Goal: Navigation & Orientation: Understand site structure

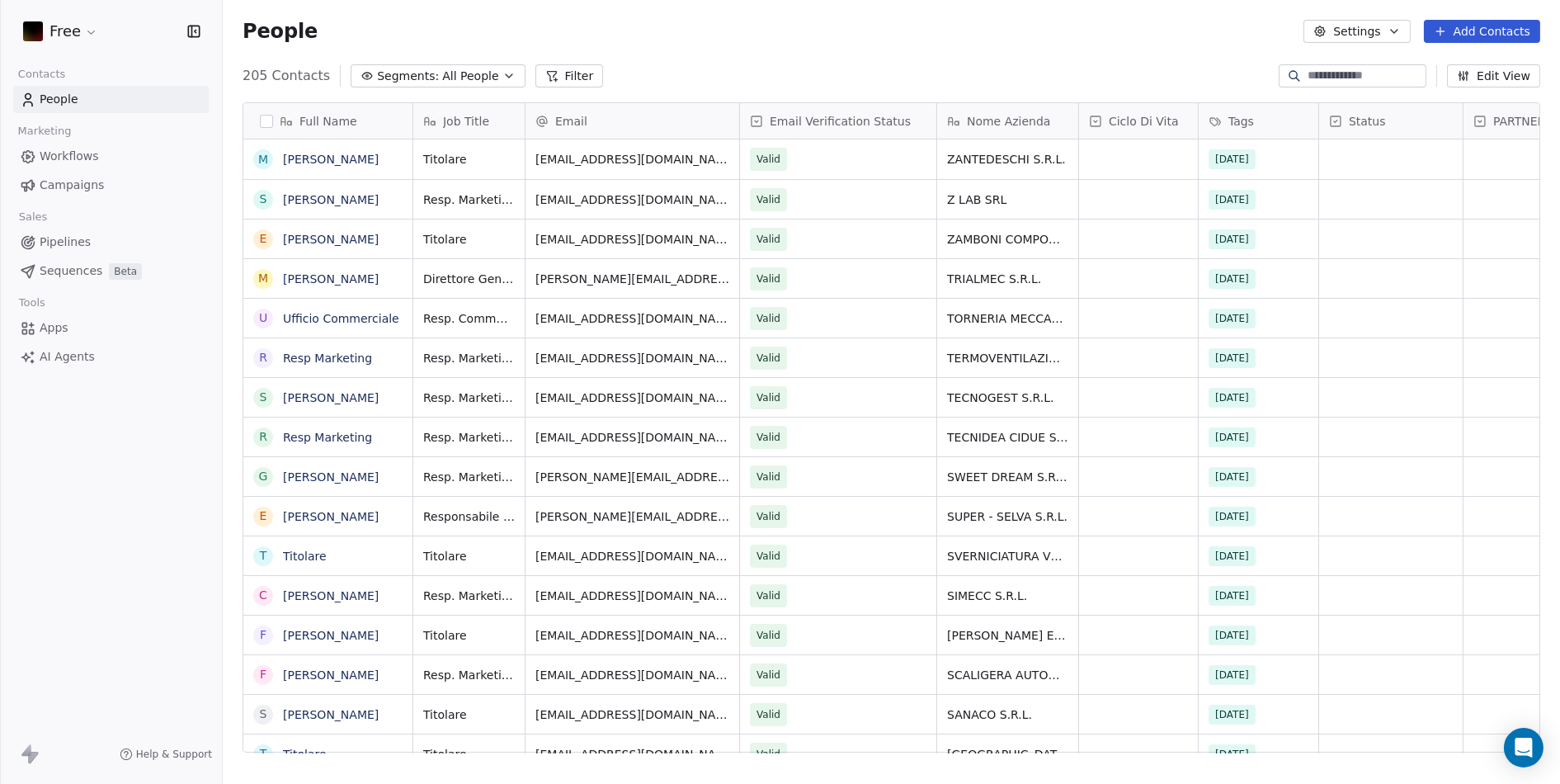
scroll to position [677, 1323]
click at [48, 356] on span "AI Agents" at bounding box center [67, 356] width 55 height 17
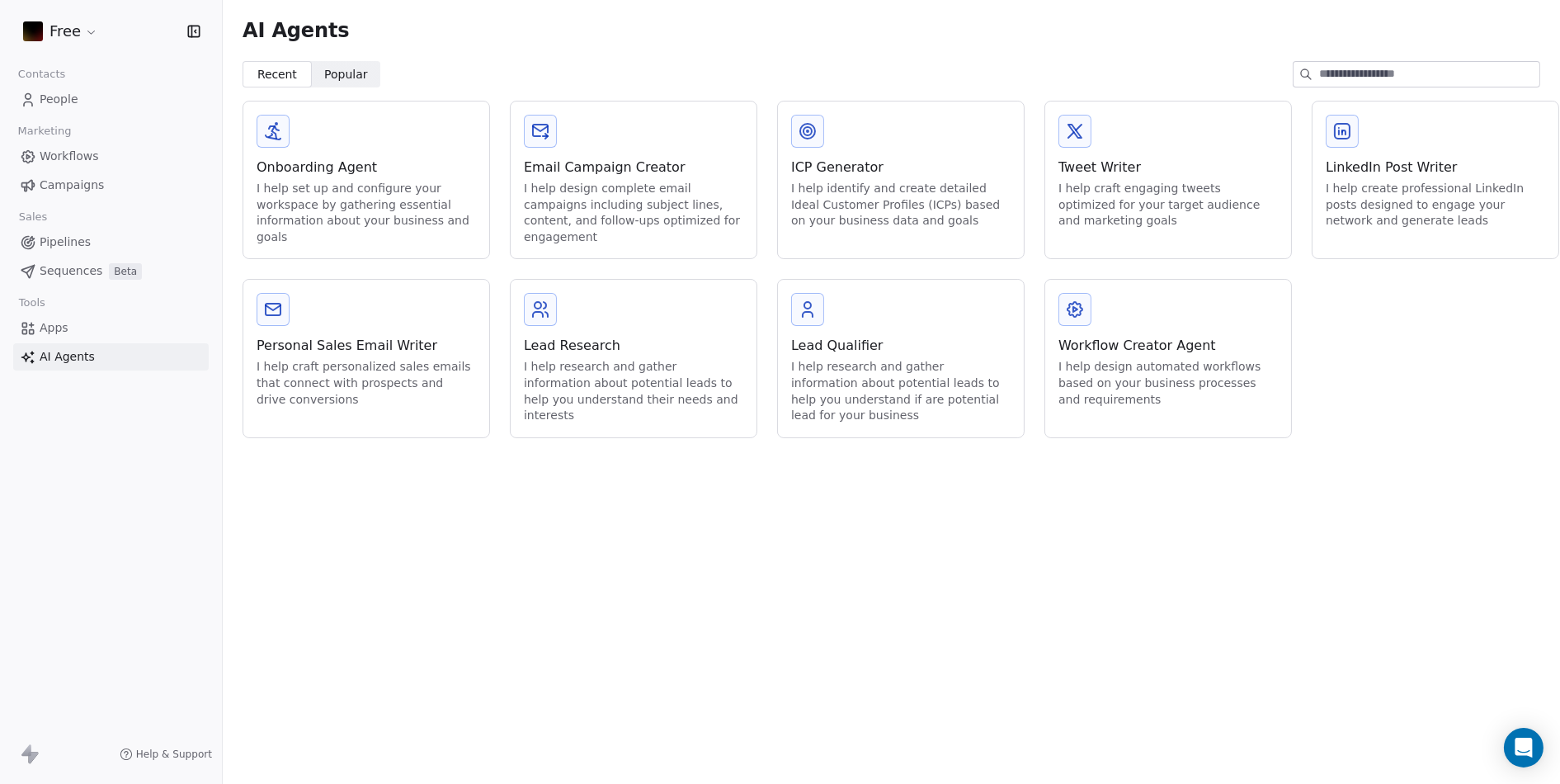
click at [43, 328] on span "Apps" at bounding box center [54, 327] width 29 height 17
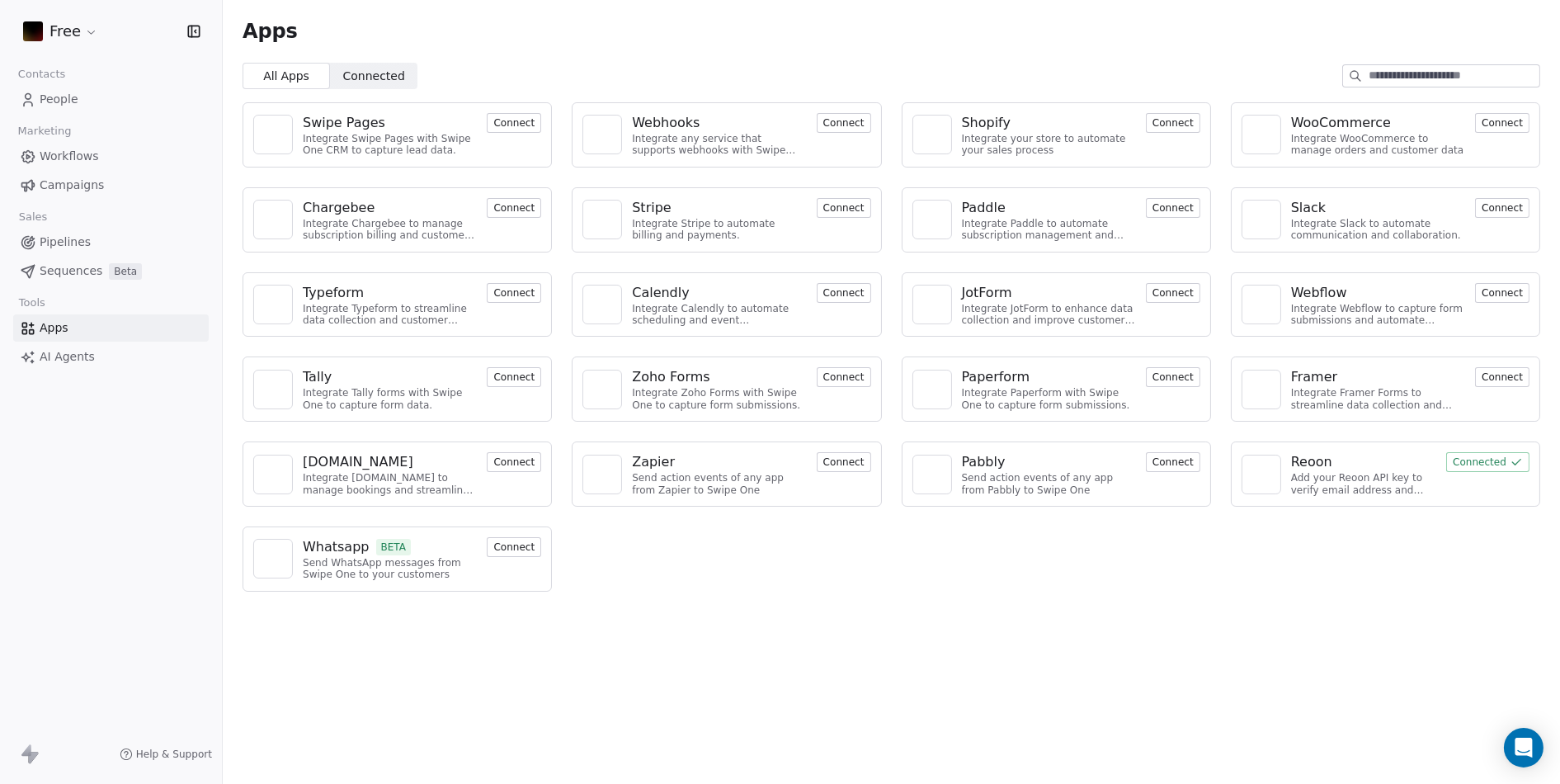
click at [60, 271] on span "Sequences" at bounding box center [71, 270] width 63 height 17
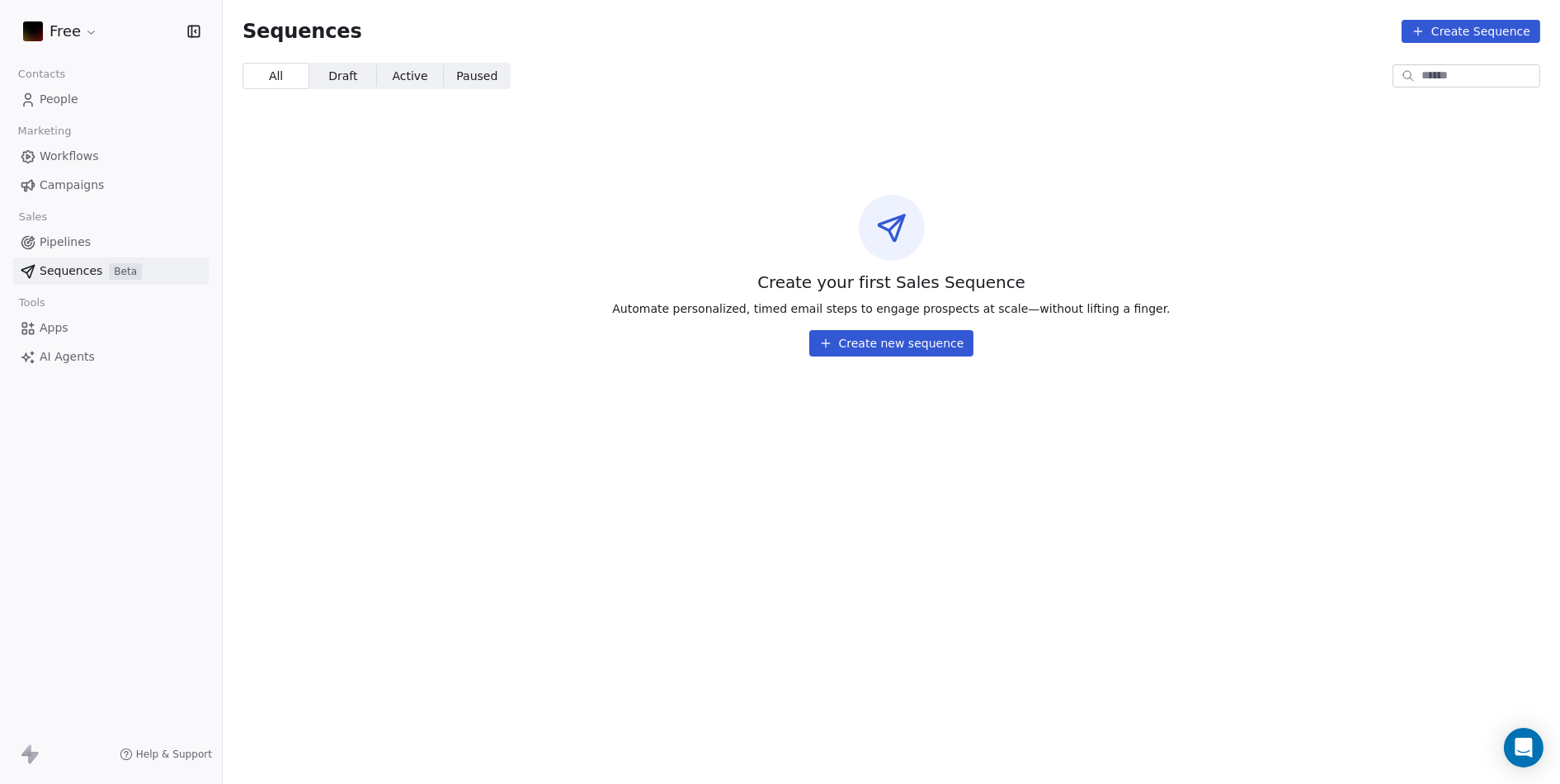
click at [859, 344] on button "Create new sequence" at bounding box center [891, 342] width 165 height 26
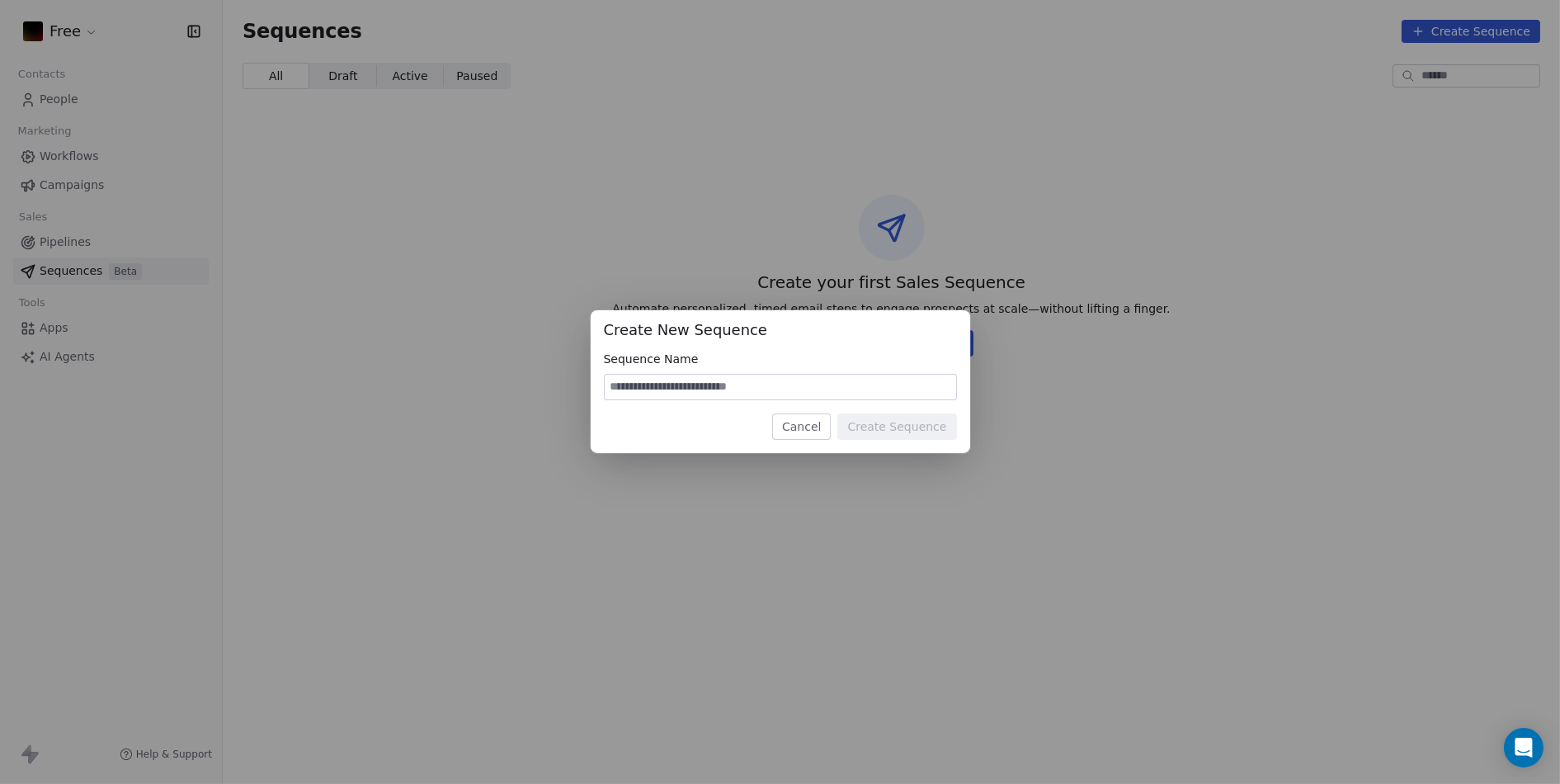
click at [813, 426] on button "Cancel" at bounding box center [801, 426] width 59 height 26
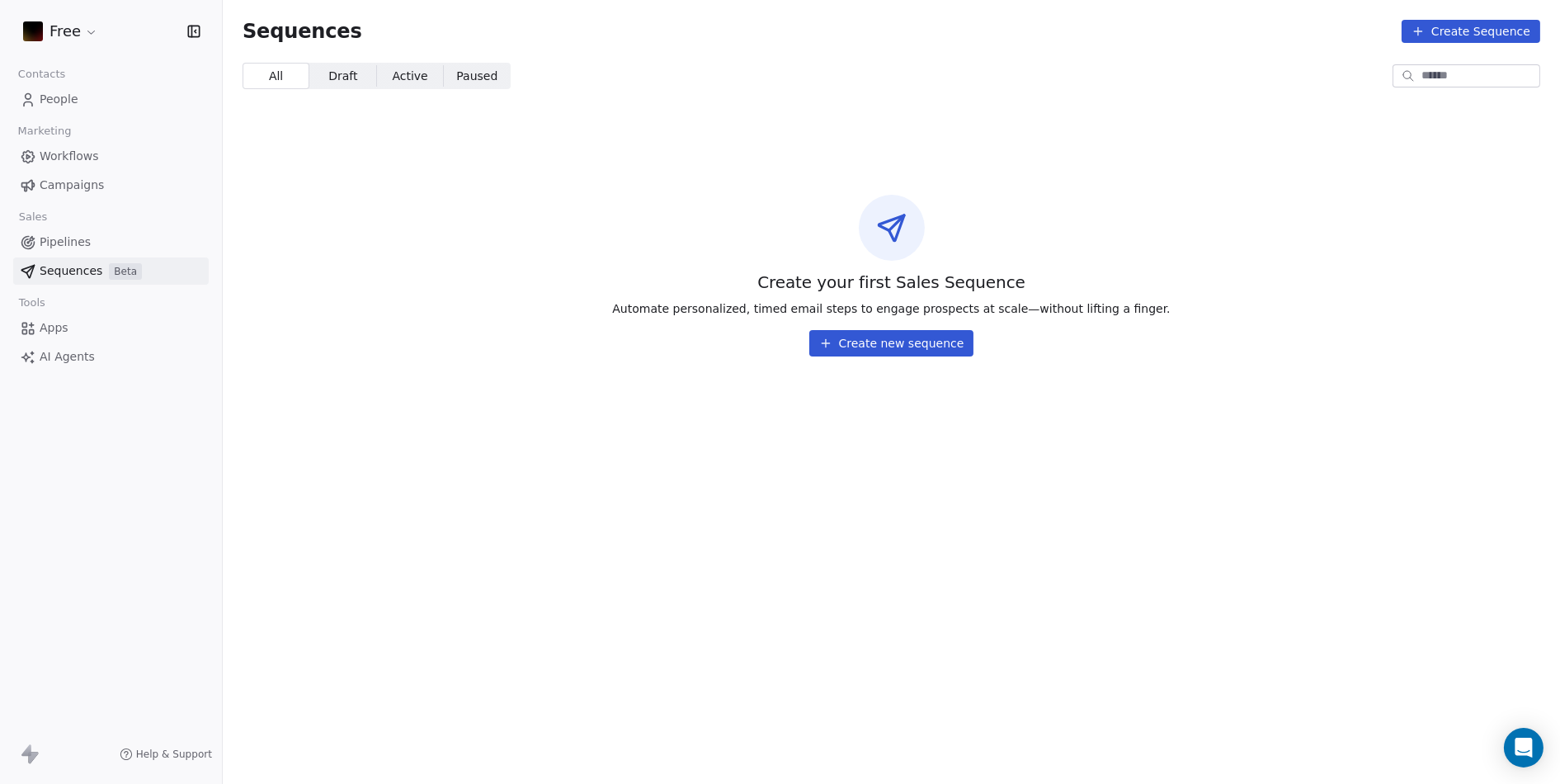
click at [111, 250] on link "Pipelines" at bounding box center [111, 242] width 196 height 27
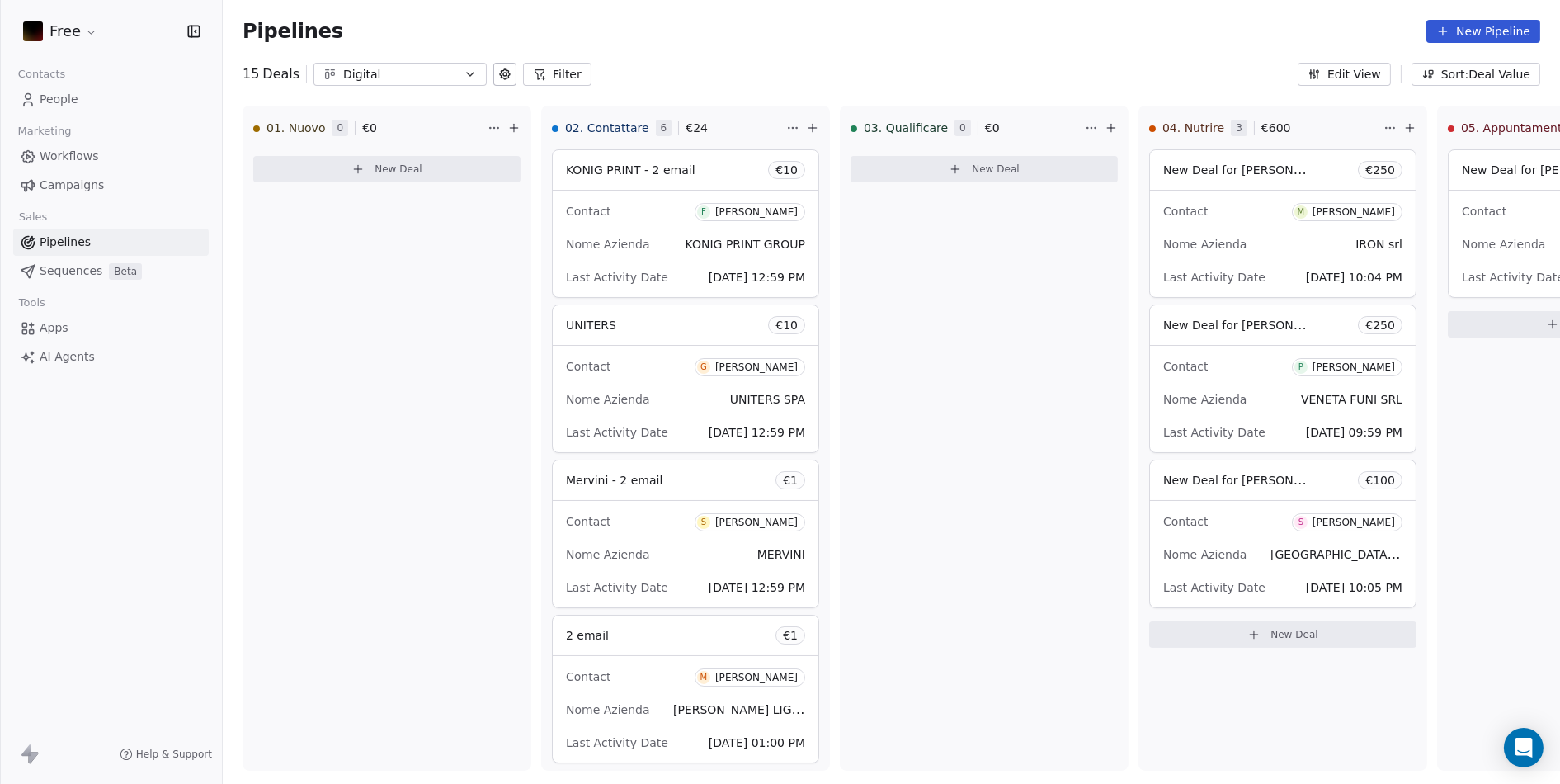
click at [67, 187] on span "Campaigns" at bounding box center [71, 185] width 64 height 17
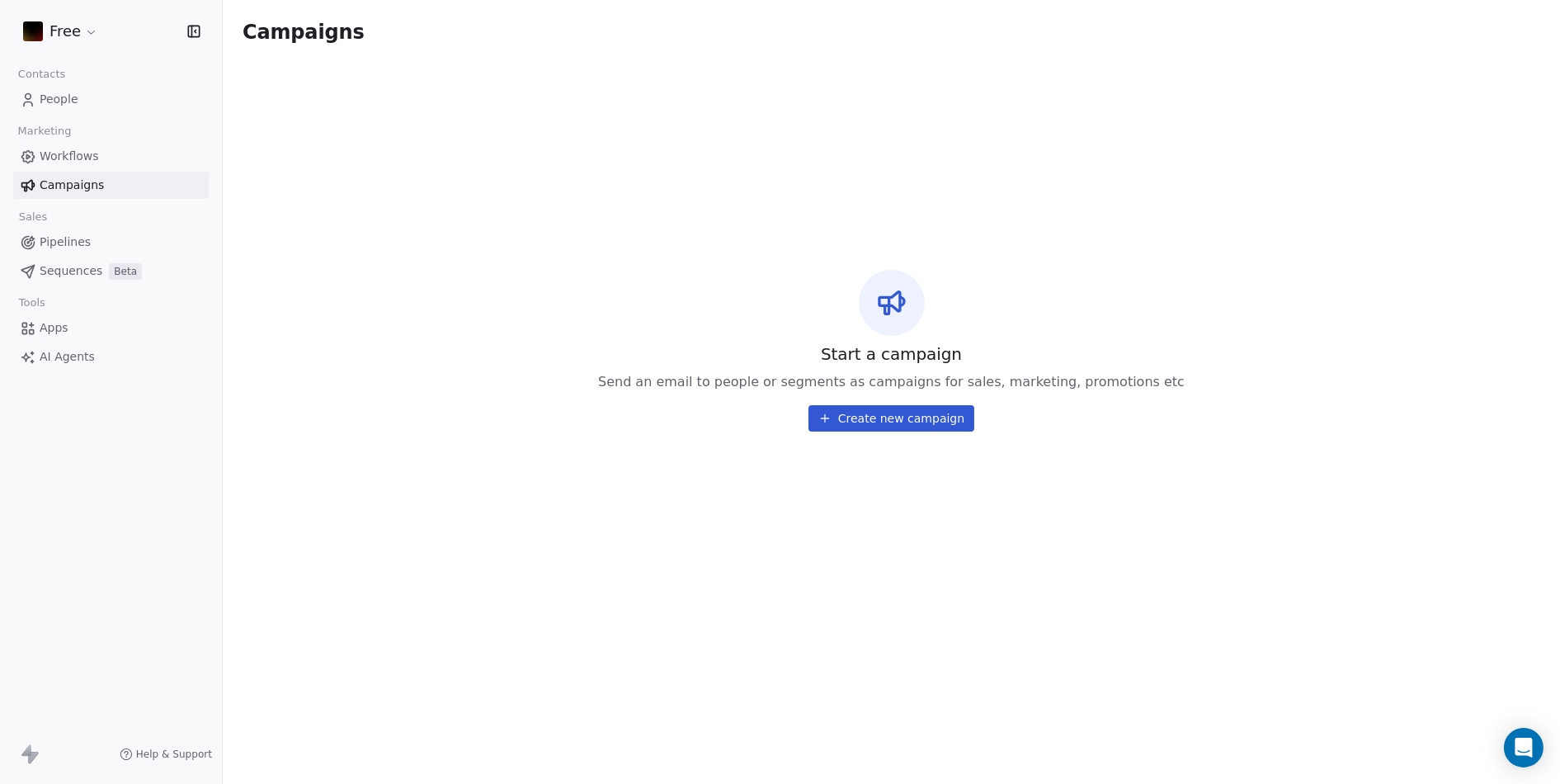
click at [69, 154] on span "Workflows" at bounding box center [69, 156] width 59 height 17
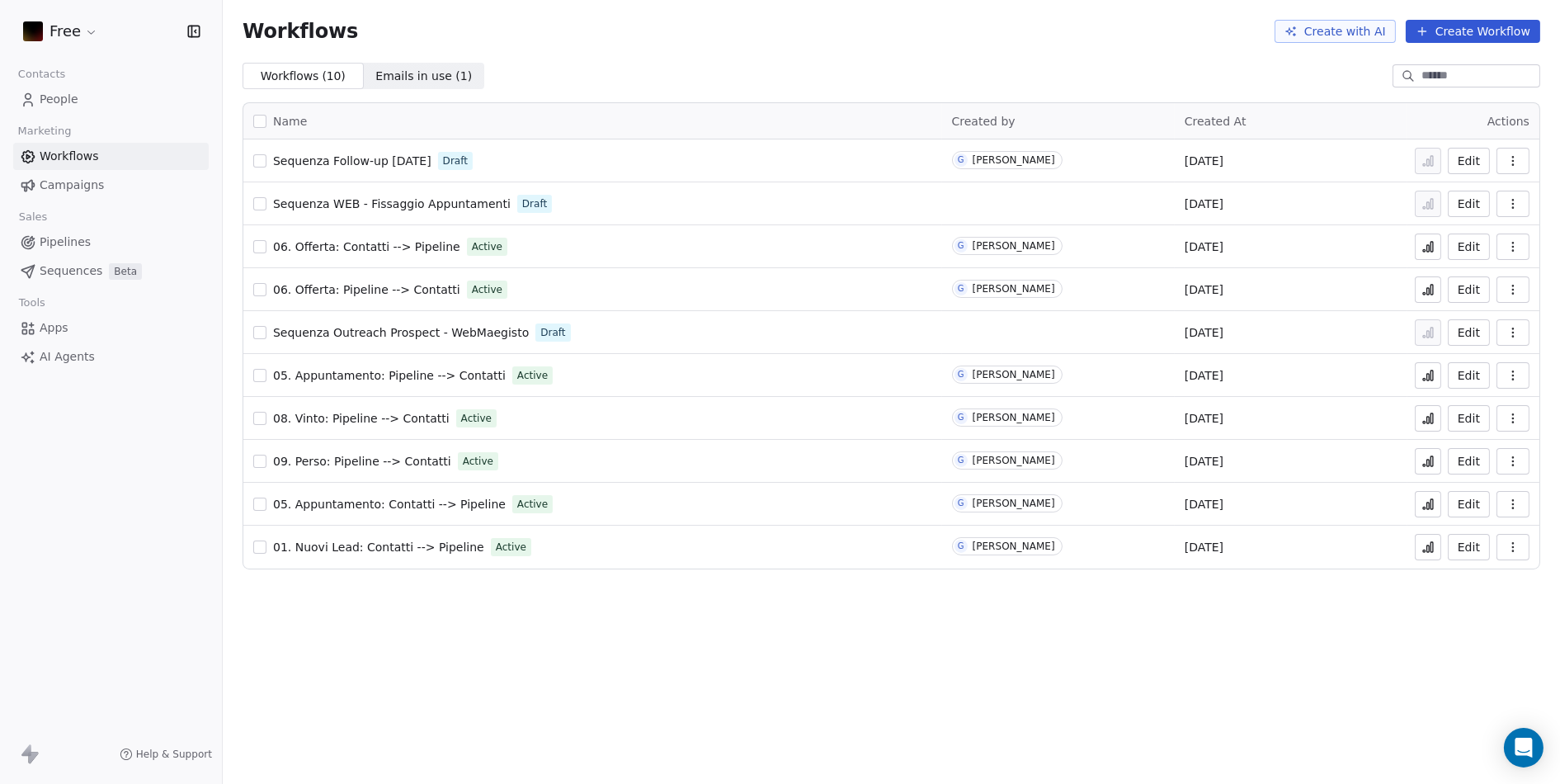
click at [78, 105] on link "People" at bounding box center [111, 99] width 196 height 27
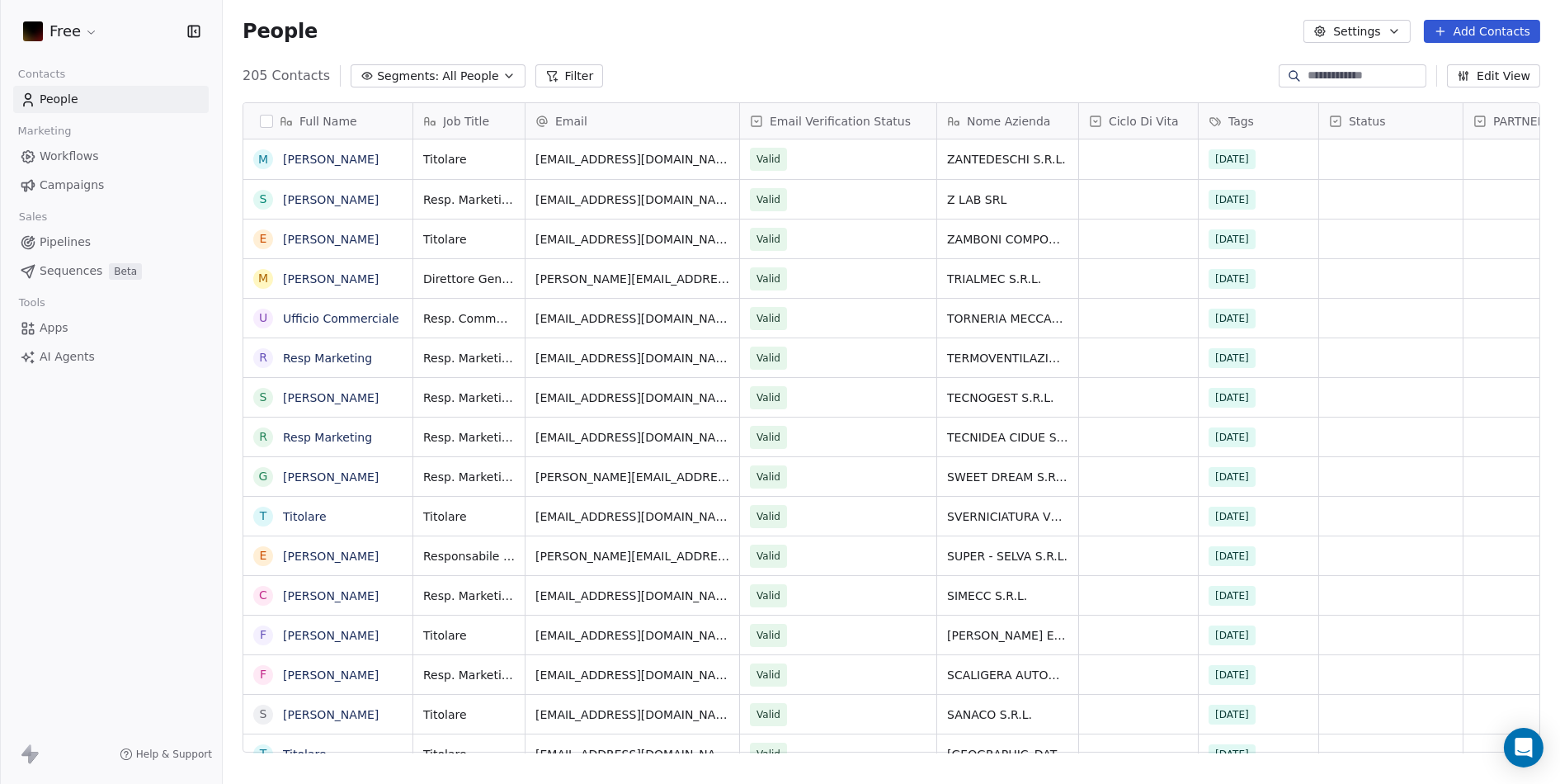
scroll to position [677, 1323]
click at [1391, 32] on icon "button" at bounding box center [1394, 31] width 14 height 14
click at [1391, 32] on html "Free Contacts People Marketing Workflows Campaigns Sales Pipelines Sequences Be…" at bounding box center [780, 392] width 1560 height 784
